Goal: Browse casually

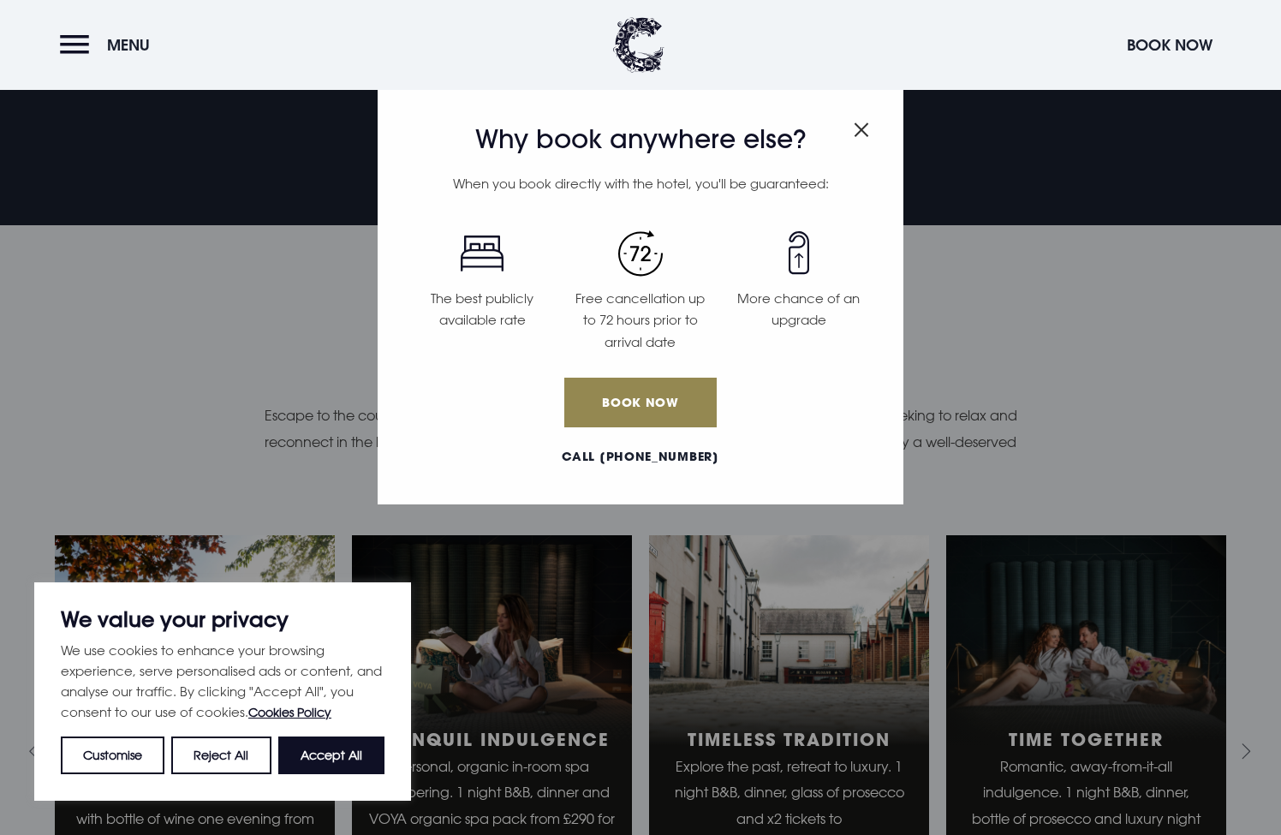
scroll to position [1159, 0]
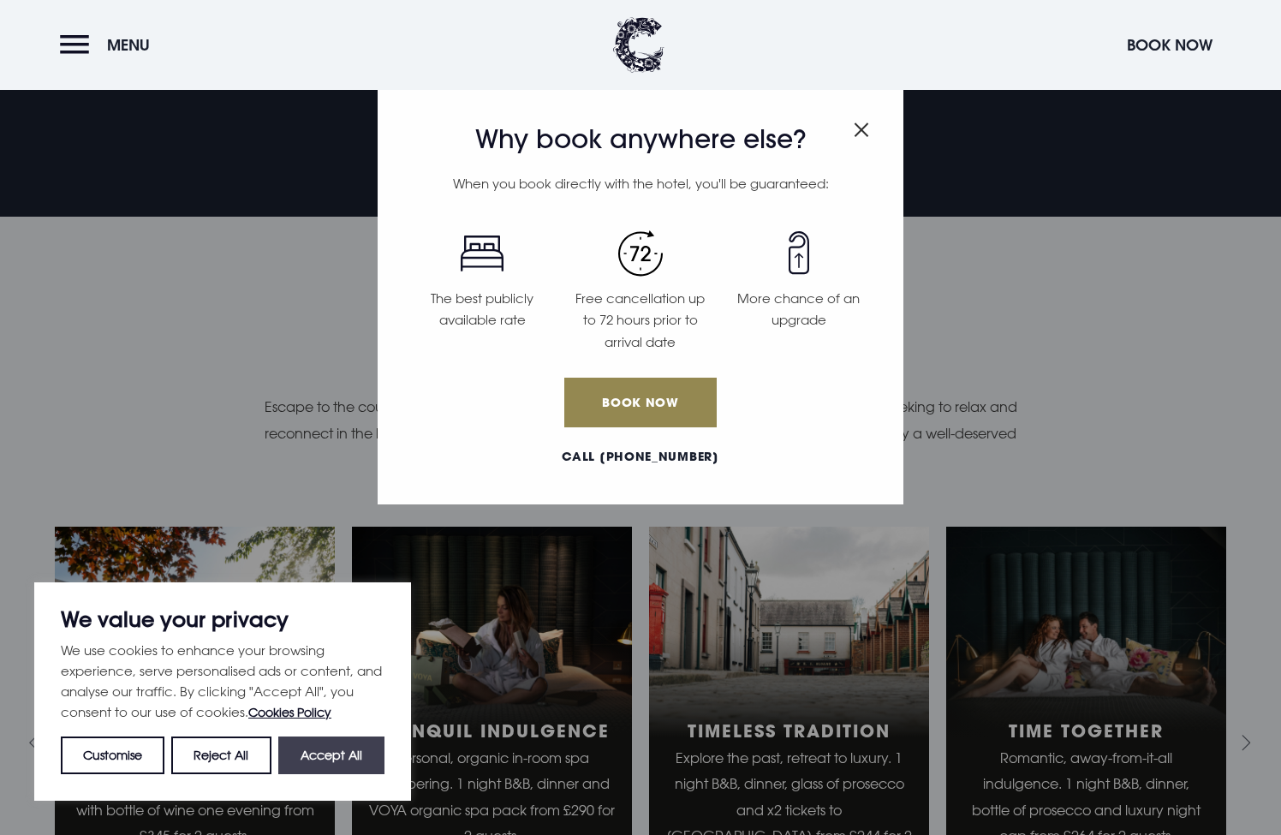
click at [337, 753] on button "Accept All" at bounding box center [331, 755] width 106 height 38
checkbox input "true"
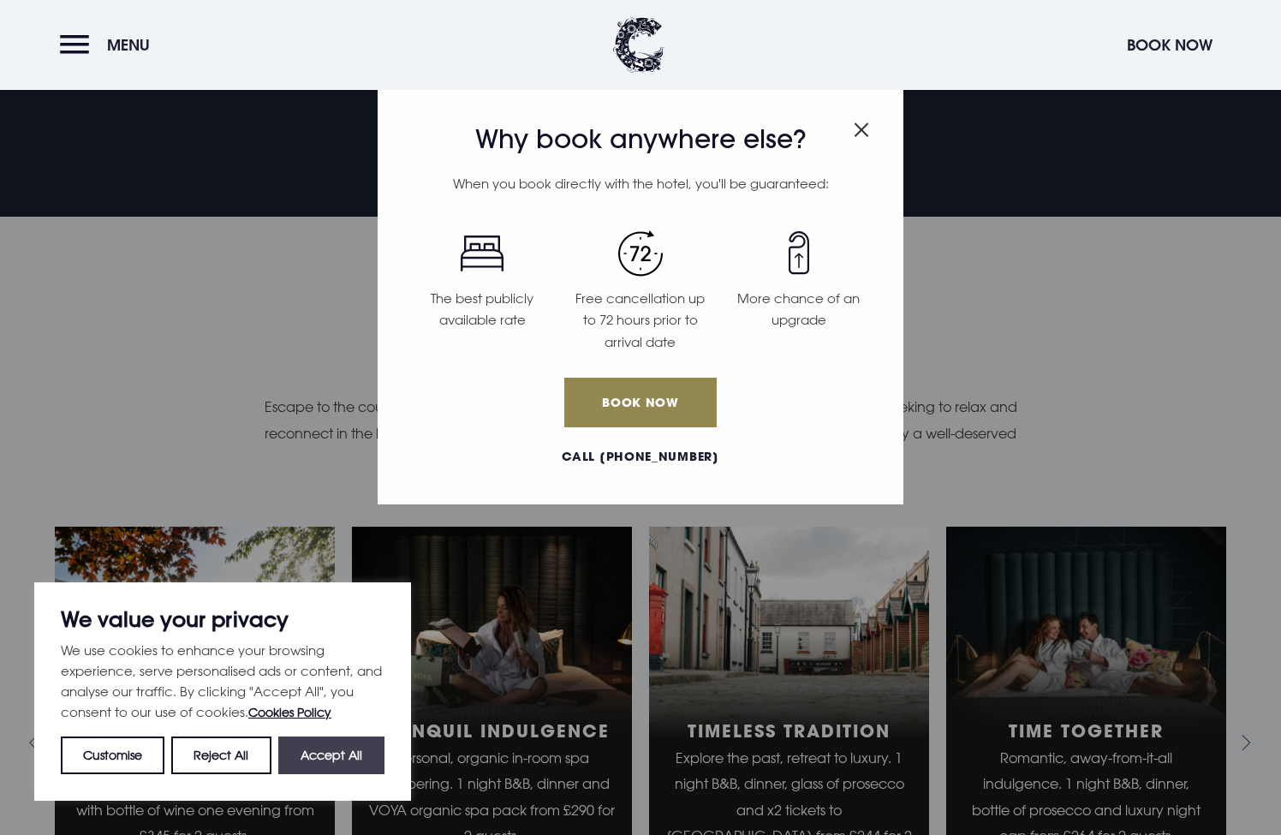
checkbox input "true"
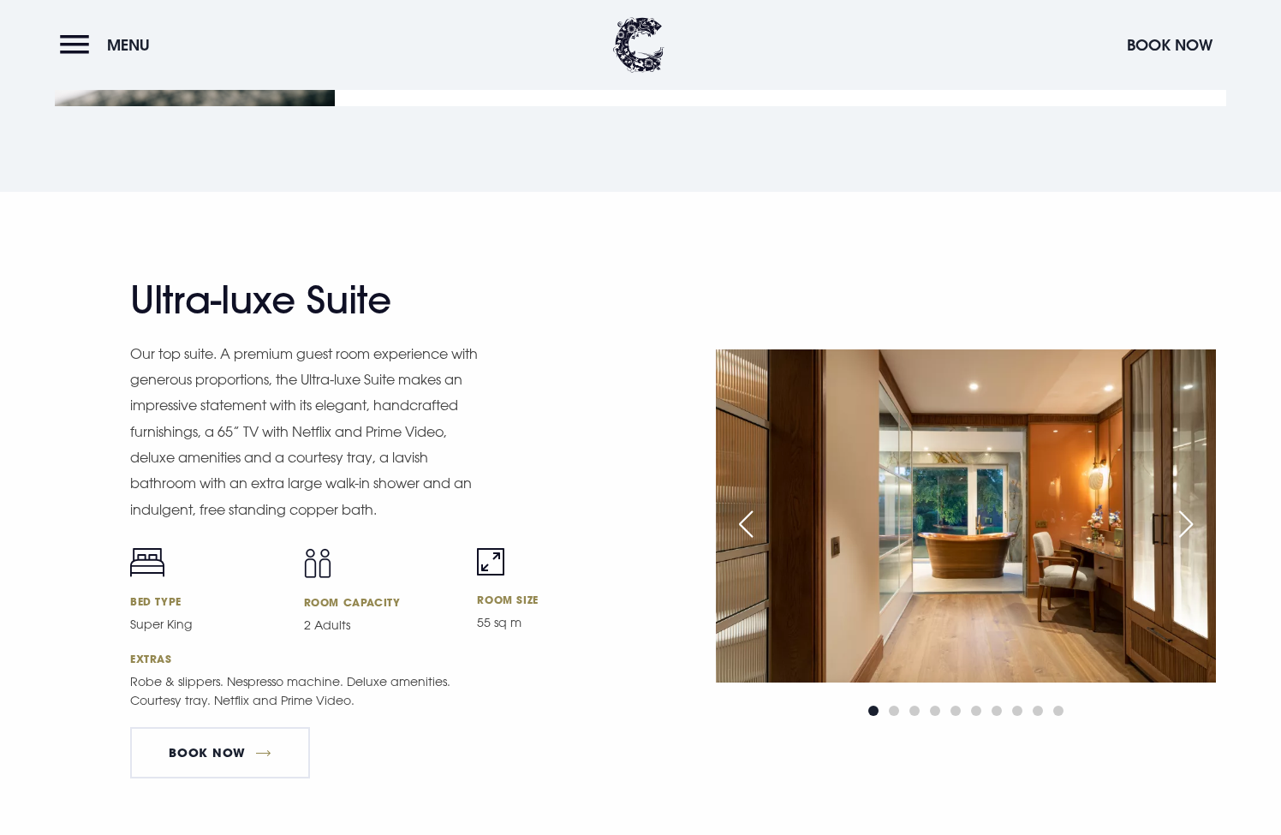
scroll to position [2319, 0]
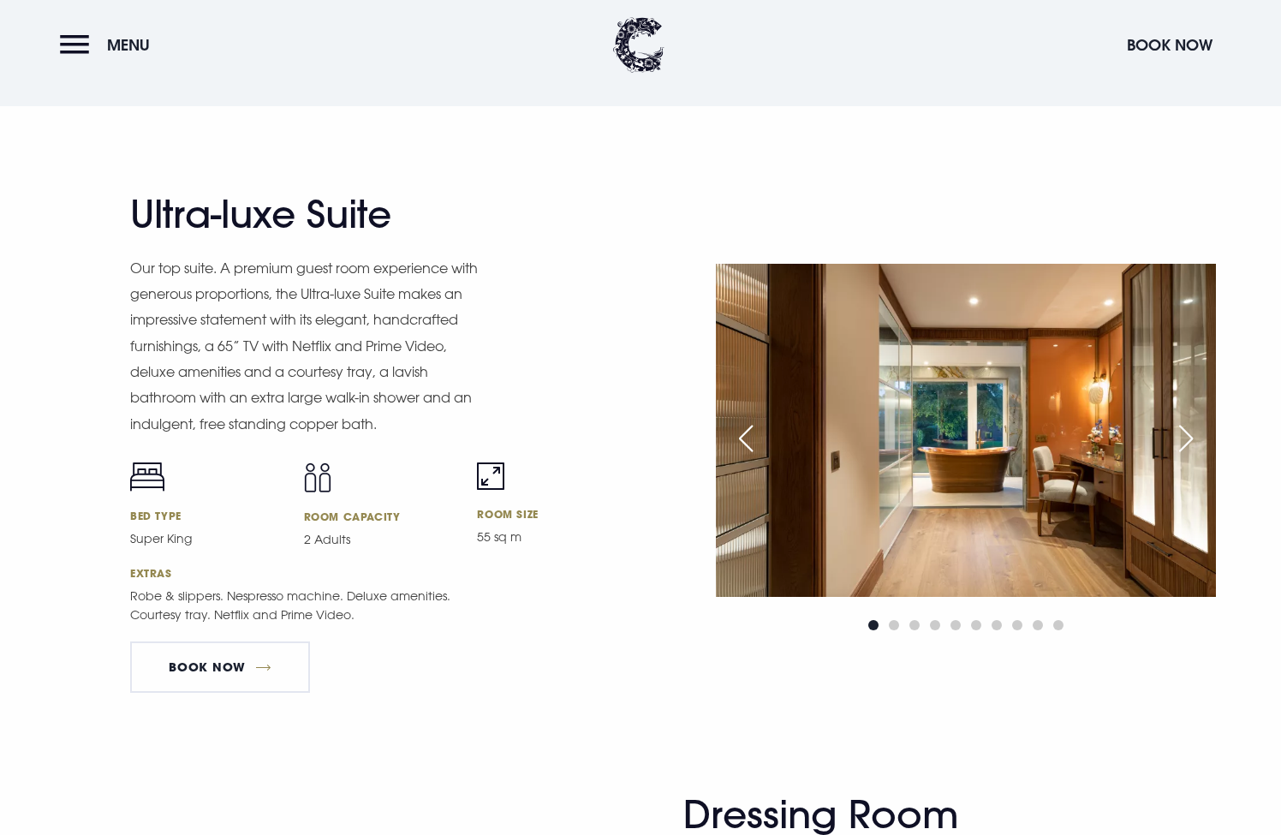
click at [1176, 433] on div "Next slide" at bounding box center [1185, 439] width 43 height 38
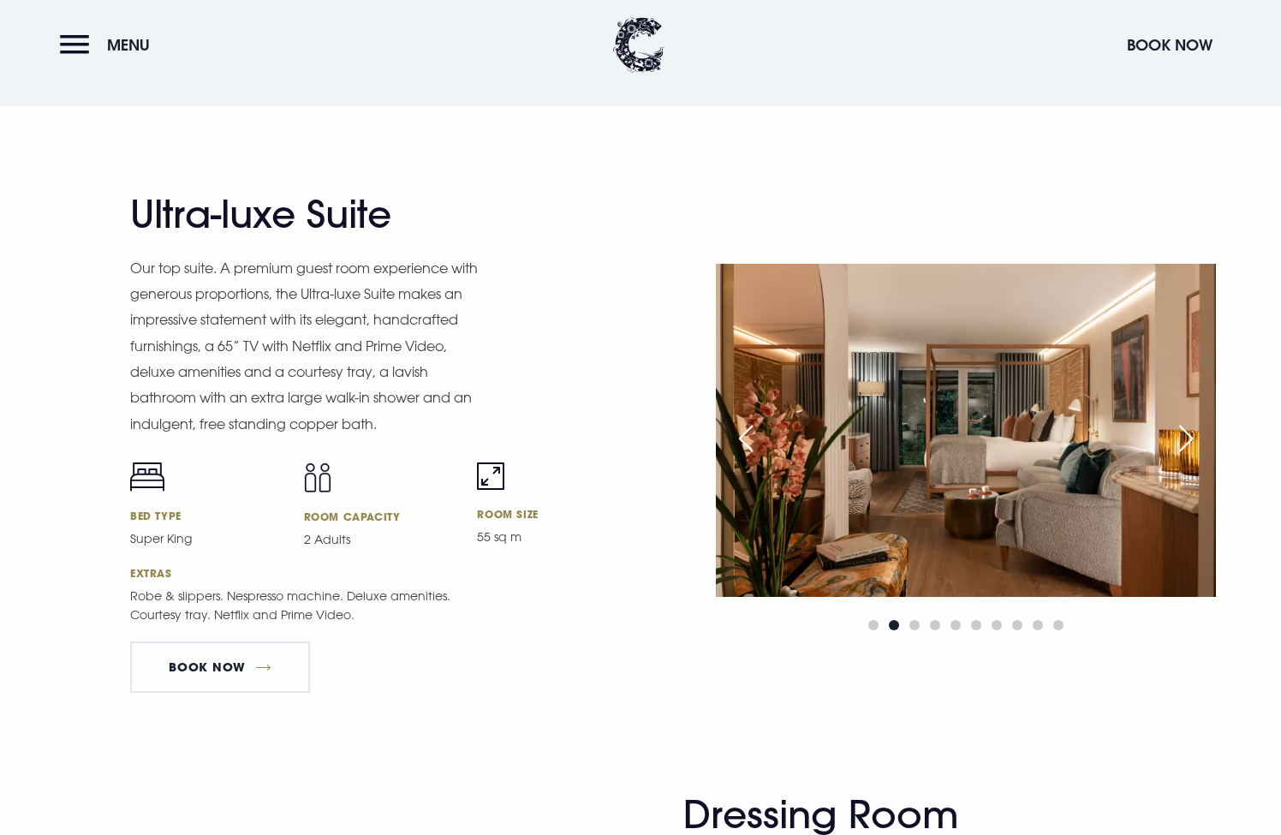
click at [1176, 433] on div "Next slide" at bounding box center [1185, 439] width 43 height 38
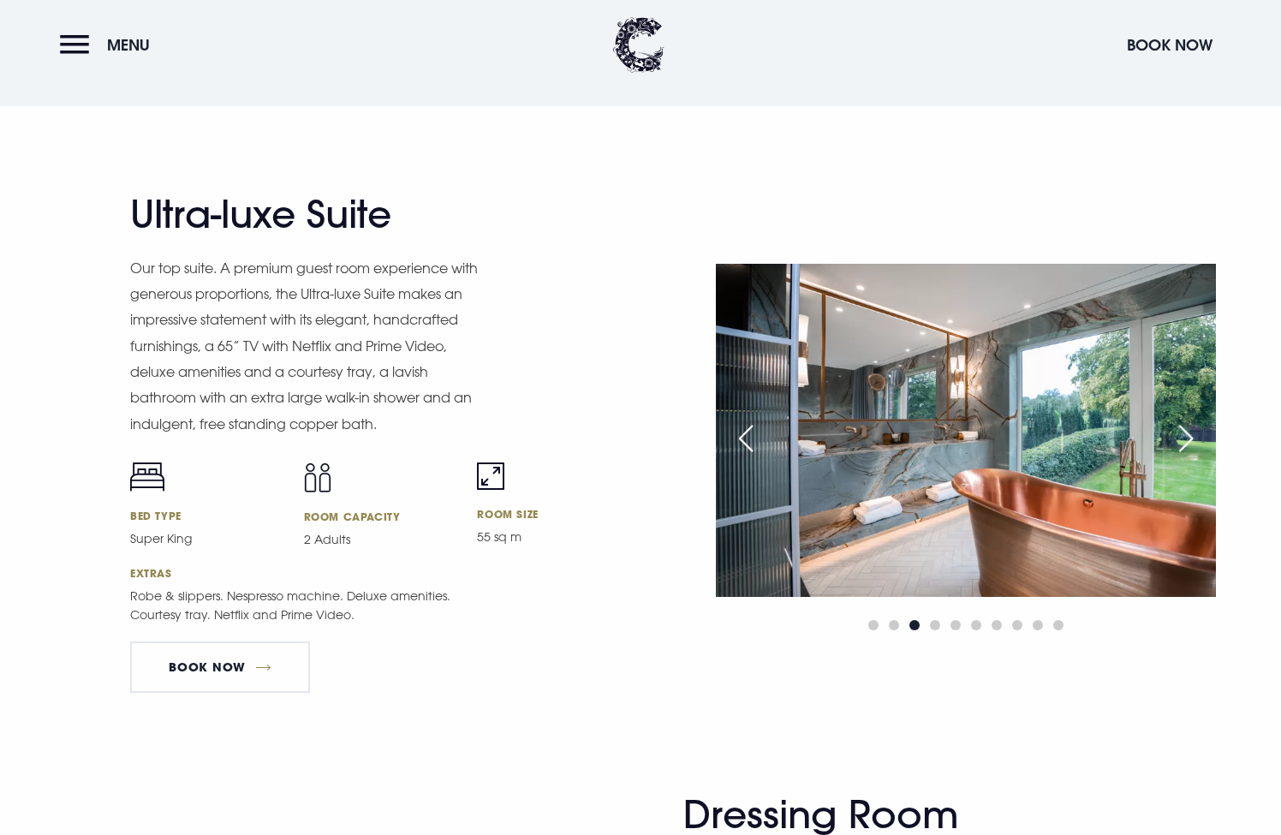
click at [1176, 433] on div "Next slide" at bounding box center [1185, 439] width 43 height 38
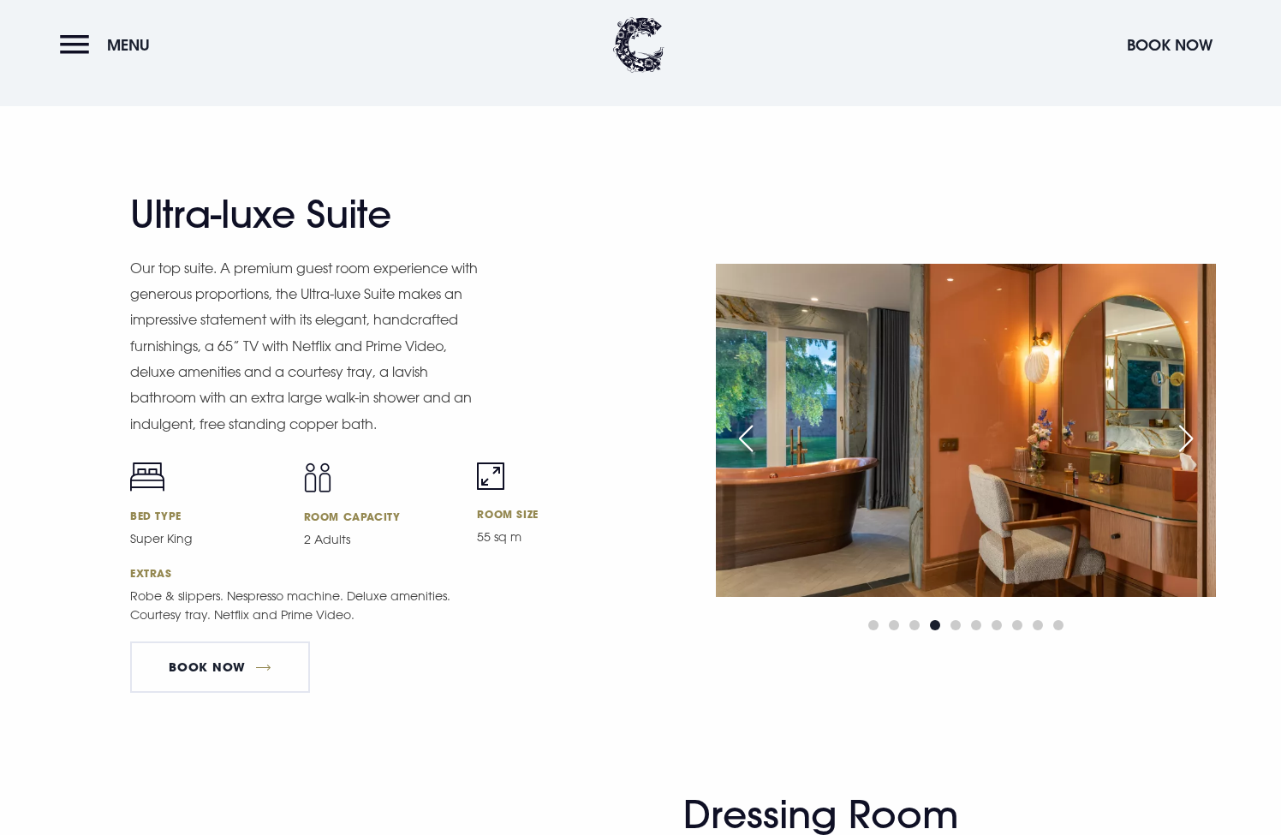
click at [1176, 433] on div "Next slide" at bounding box center [1185, 439] width 43 height 38
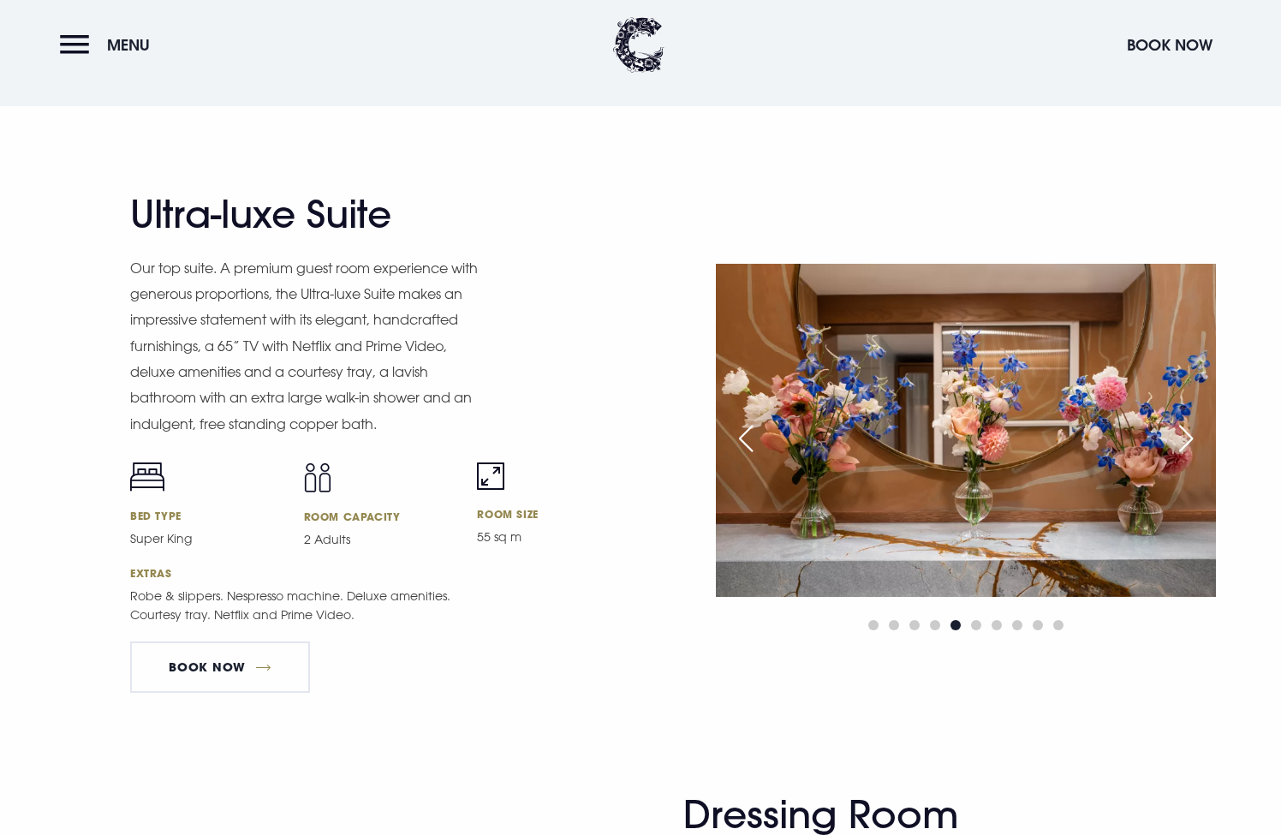
click at [1176, 433] on div "Next slide" at bounding box center [1185, 439] width 43 height 38
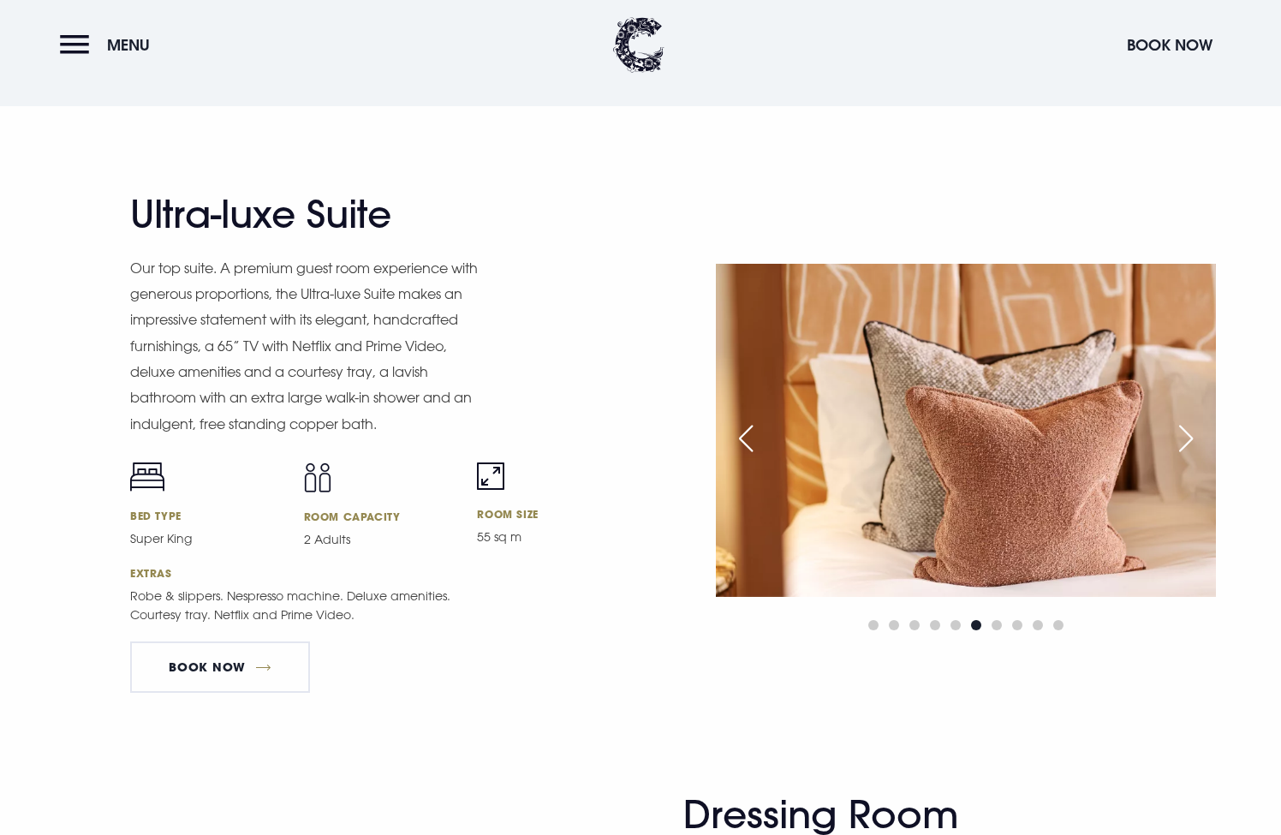
click at [1176, 433] on div "Next slide" at bounding box center [1185, 439] width 43 height 38
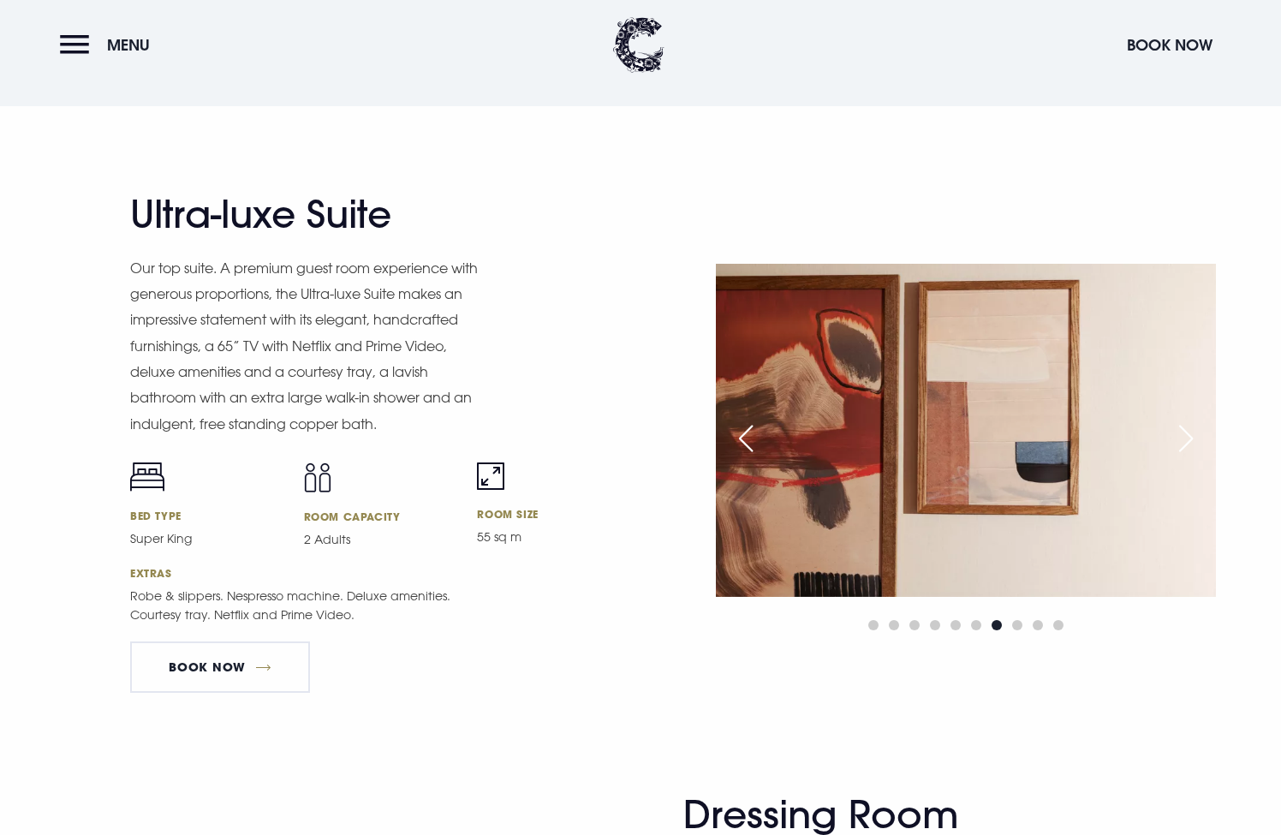
click at [1176, 433] on div "Next slide" at bounding box center [1185, 439] width 43 height 38
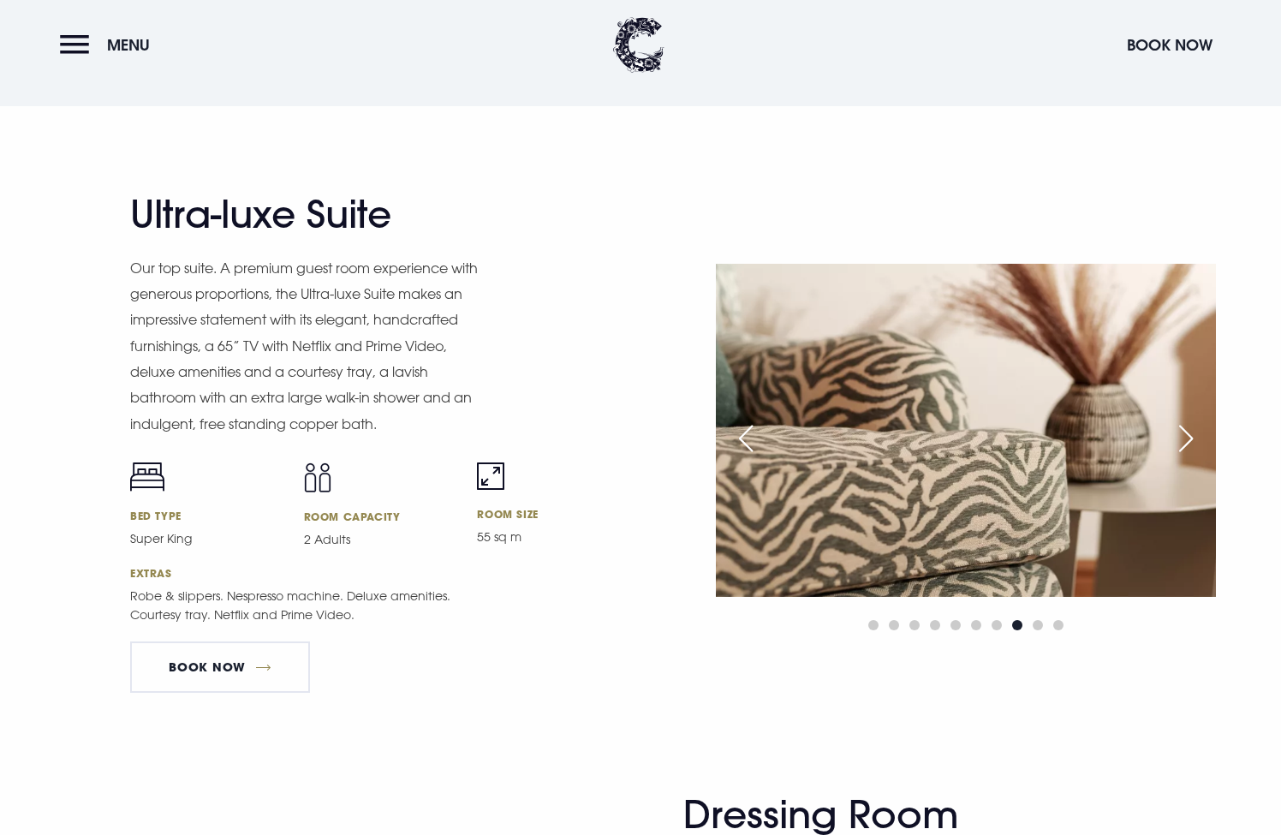
click at [1176, 433] on div "Next slide" at bounding box center [1185, 439] width 43 height 38
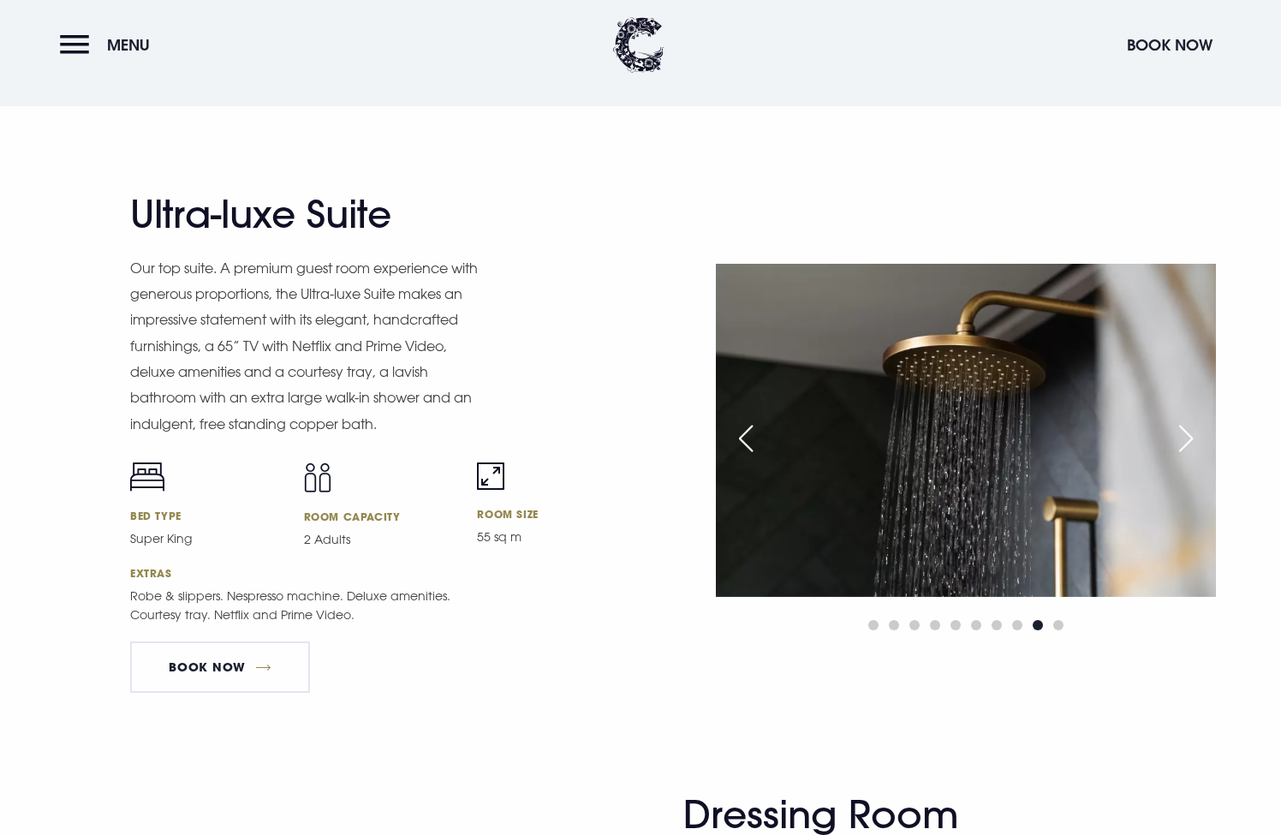
click at [1176, 433] on div "Next slide" at bounding box center [1185, 439] width 43 height 38
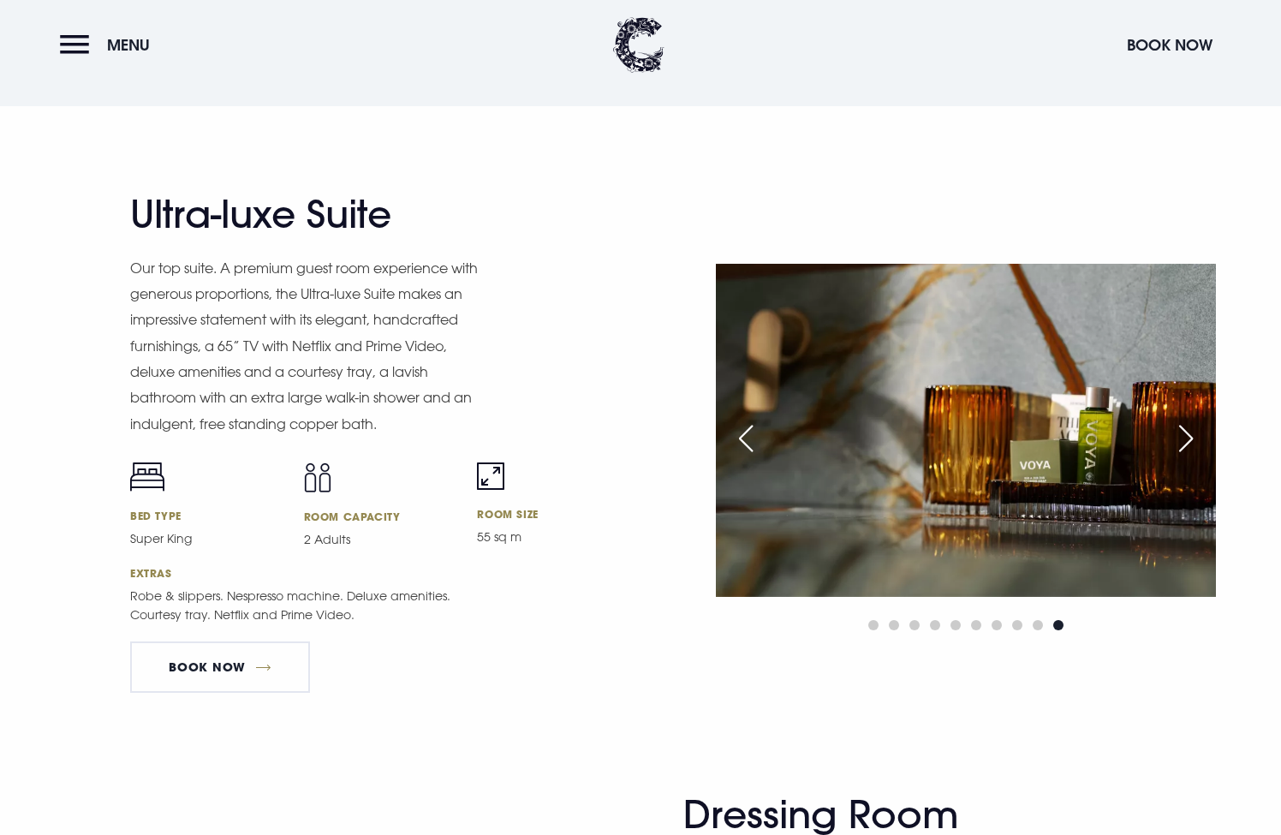
click at [1176, 433] on div "Next slide" at bounding box center [1185, 439] width 43 height 38
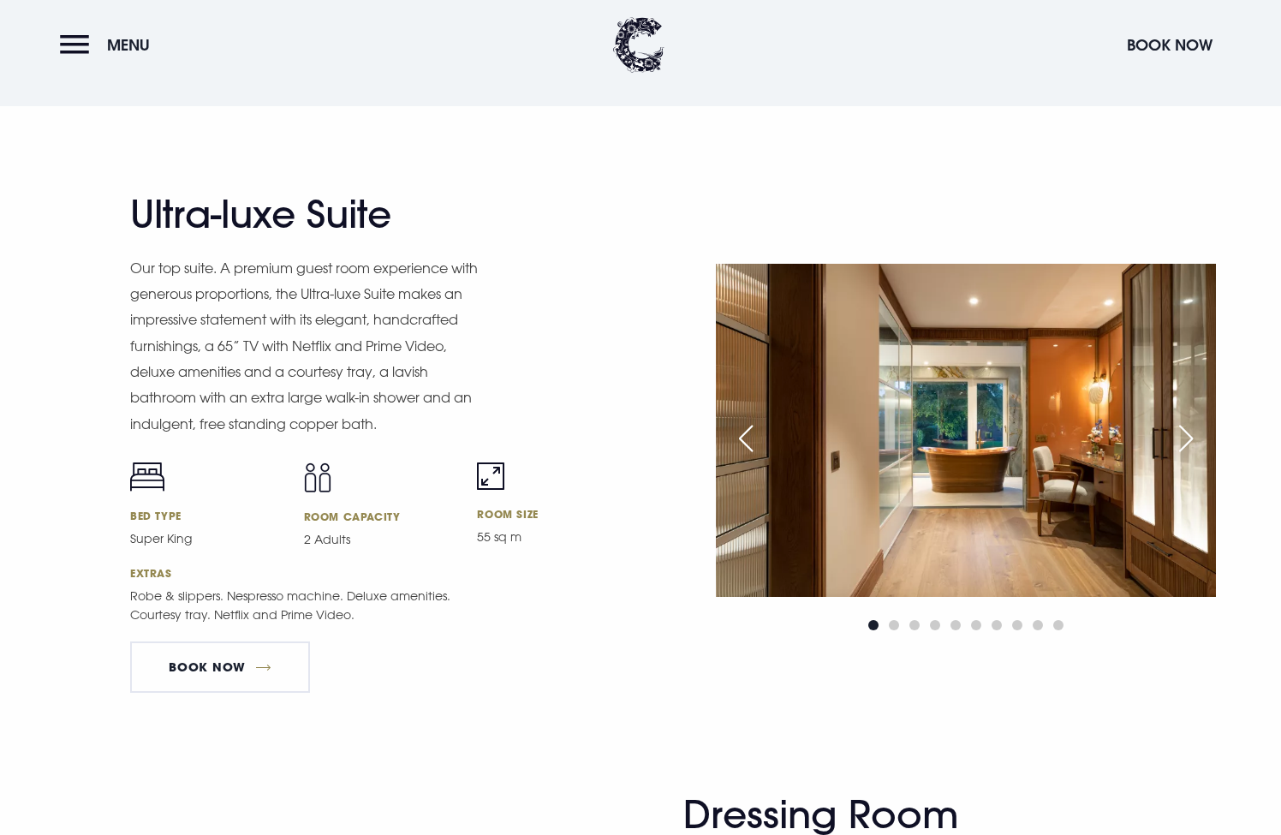
click at [1176, 433] on div "Next slide" at bounding box center [1185, 439] width 43 height 38
